Goal: Task Accomplishment & Management: Complete application form

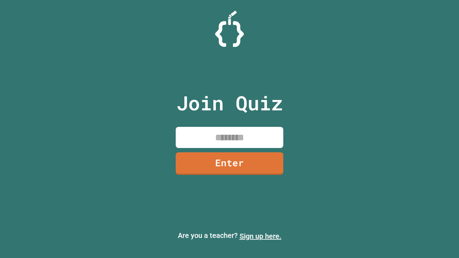
click at [260, 236] on link "Sign up here." at bounding box center [261, 236] width 42 height 9
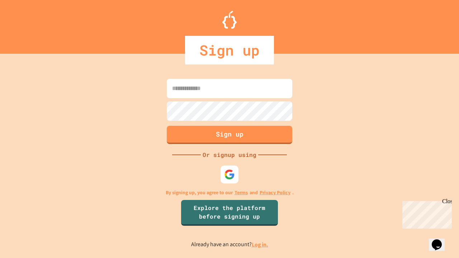
click at [260, 245] on link "Log in." at bounding box center [260, 245] width 17 height 8
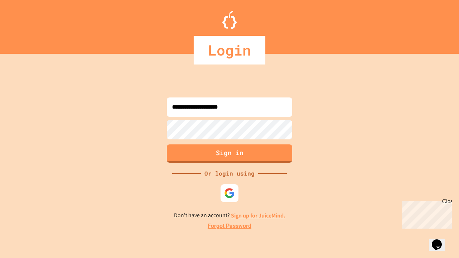
type input "**********"
